Goal: Task Accomplishment & Management: Complete application form

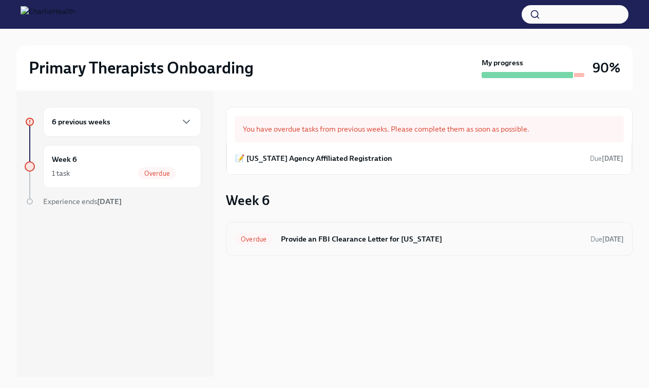
click at [391, 239] on h6 "Provide an FBI Clearance Letter for [US_STATE]" at bounding box center [431, 238] width 301 height 11
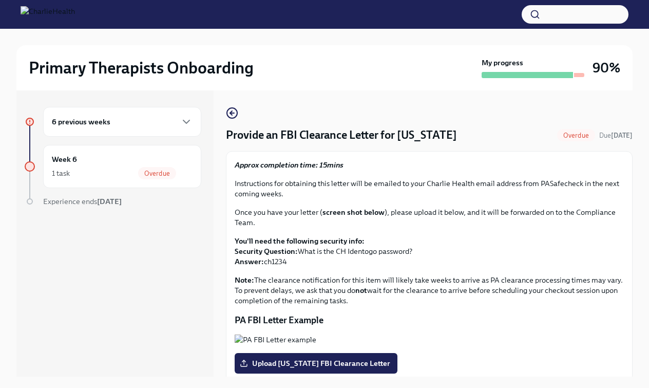
drag, startPoint x: 293, startPoint y: 259, endPoint x: 265, endPoint y: 259, distance: 27.2
click at [265, 259] on p "You'll need the following security info: Security Question: What is the CH Iden…" at bounding box center [429, 251] width 389 height 31
copy p "ch1234"
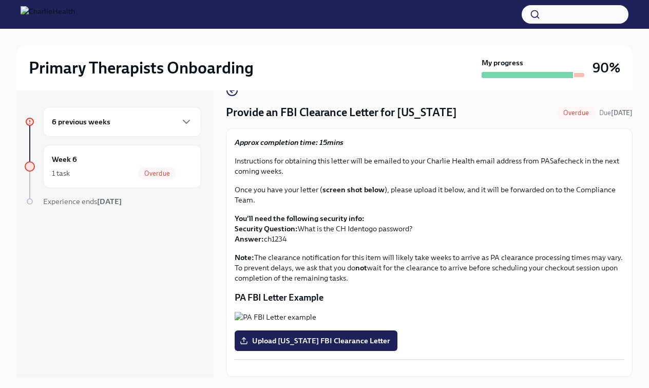
scroll to position [117, 0]
click at [397, 312] on button "Zoom image" at bounding box center [429, 317] width 389 height 10
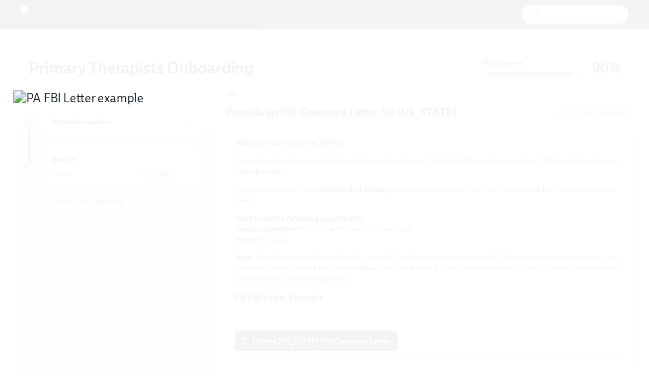
click at [397, 252] on button "Unzoom image" at bounding box center [324, 194] width 649 height 388
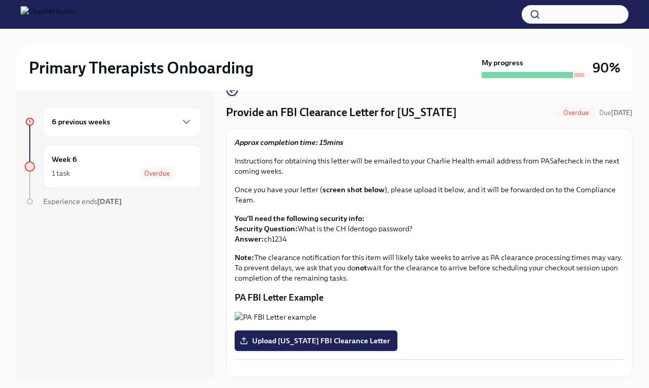
click at [344, 345] on span "Upload [US_STATE] FBI Clearance Letter" at bounding box center [316, 340] width 148 height 10
click at [0, 0] on input "Upload [US_STATE] FBI Clearance Letter" at bounding box center [0, 0] width 0 height 0
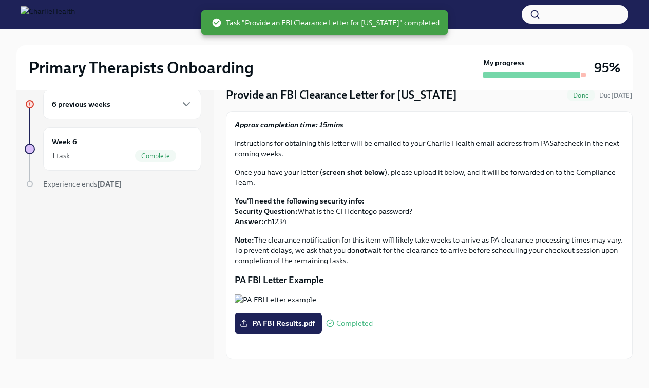
scroll to position [0, 0]
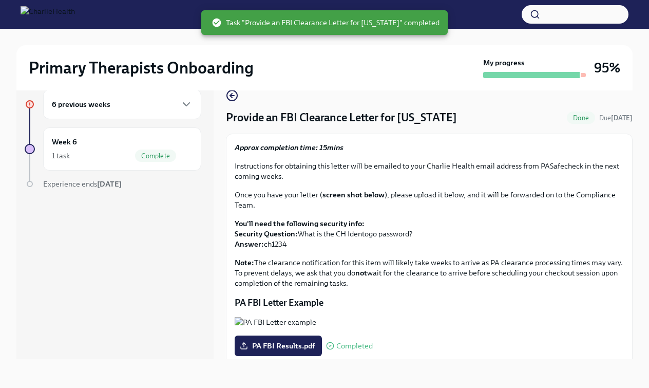
click at [120, 102] on div "6 previous weeks" at bounding box center [122, 104] width 141 height 12
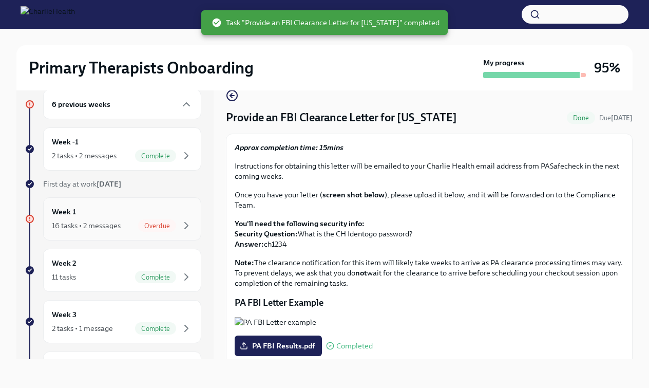
click at [109, 226] on div "16 tasks • 2 messages" at bounding box center [86, 225] width 69 height 10
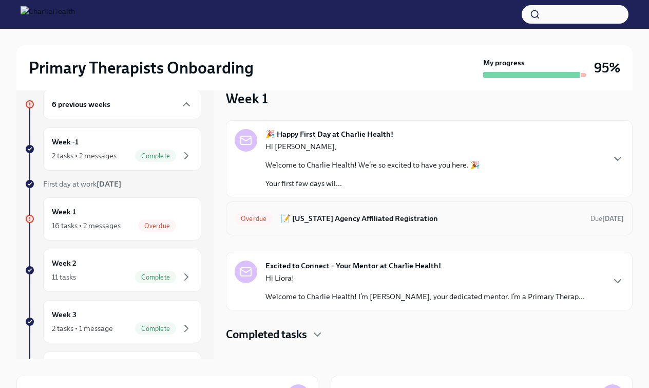
click at [348, 225] on div "Overdue 📝 [US_STATE] Agency Affiliated Registration Due [DATE]" at bounding box center [429, 218] width 389 height 16
